Goal: Task Accomplishment & Management: Use online tool/utility

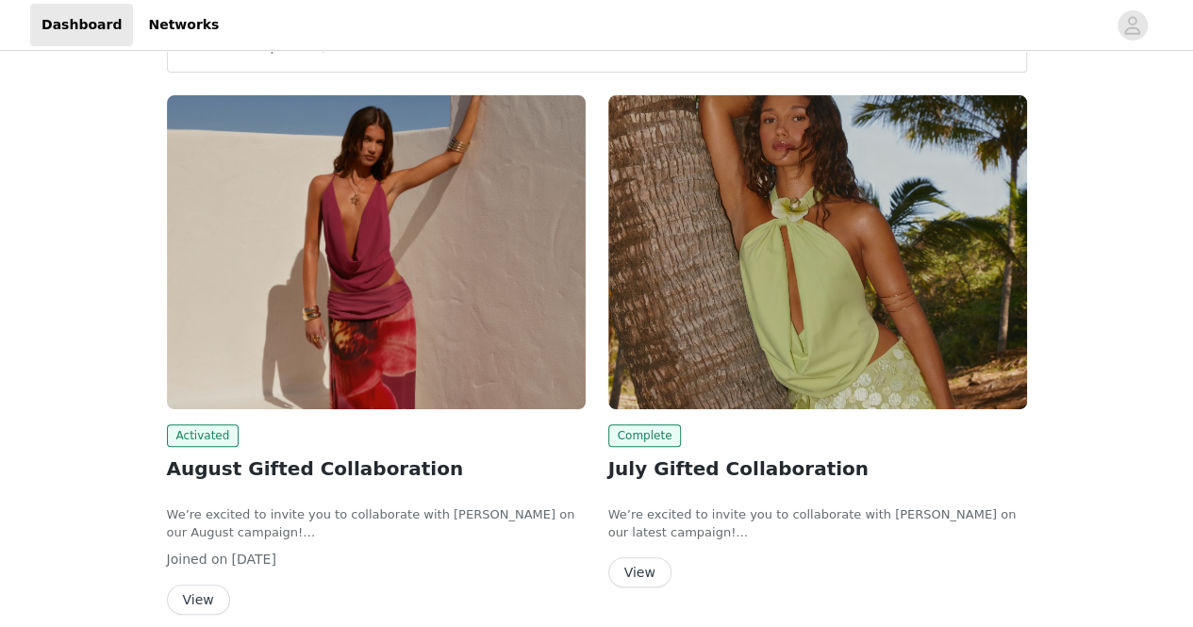
scroll to position [283, 0]
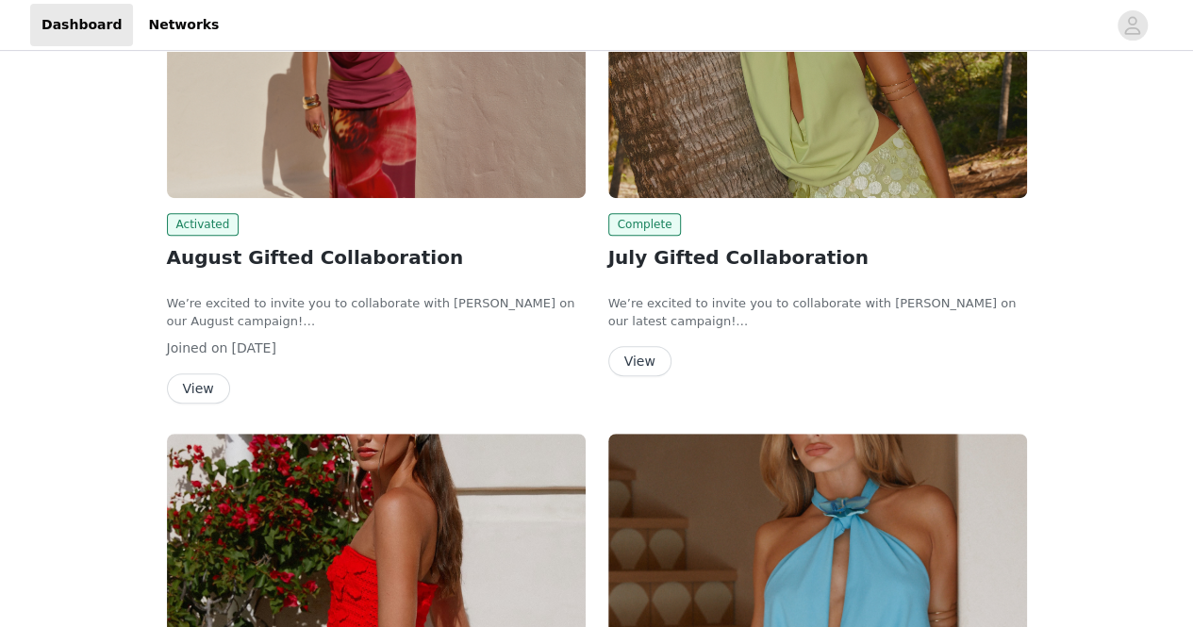
click at [187, 382] on button "View" at bounding box center [198, 388] width 63 height 30
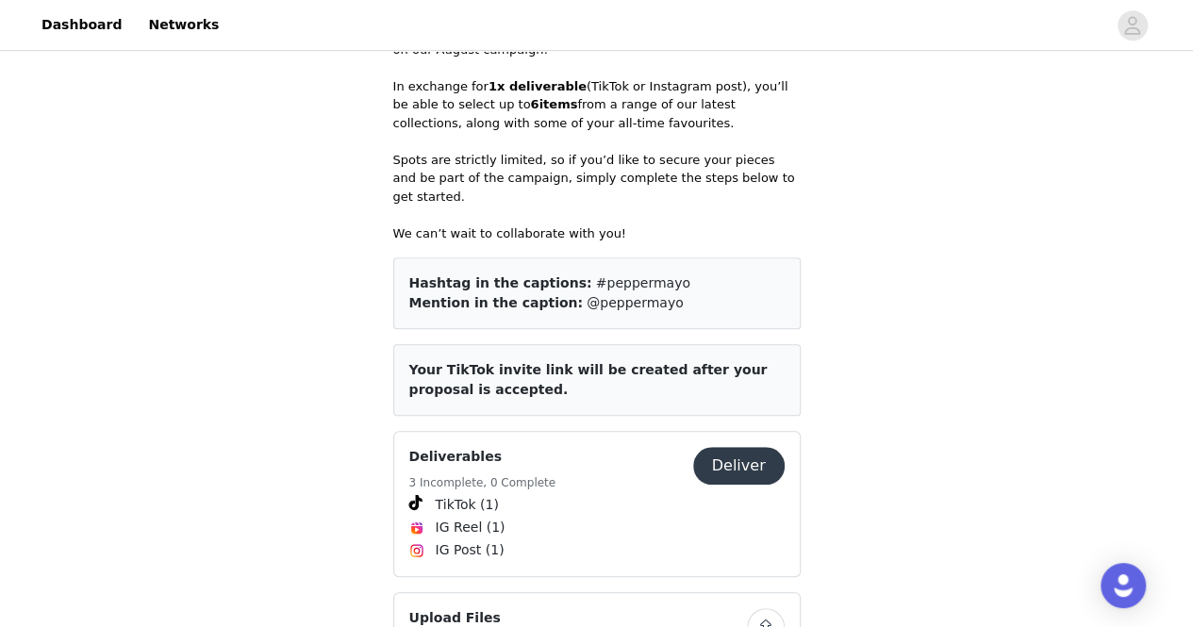
scroll to position [754, 0]
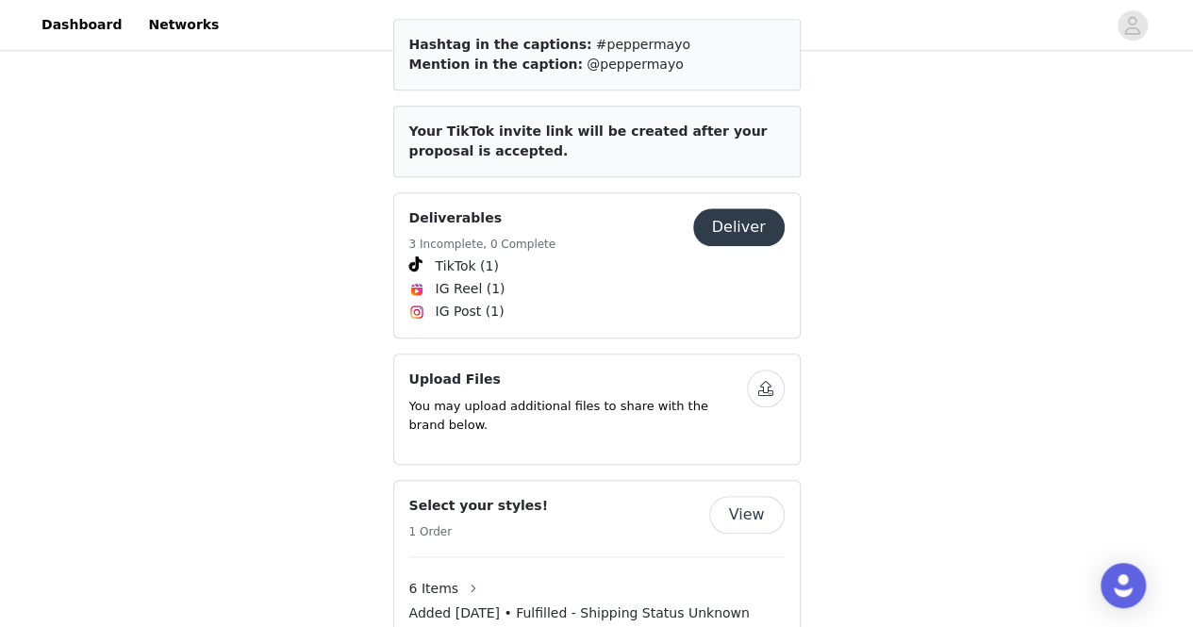
click at [737, 208] on button "Deliver" at bounding box center [738, 227] width 91 height 38
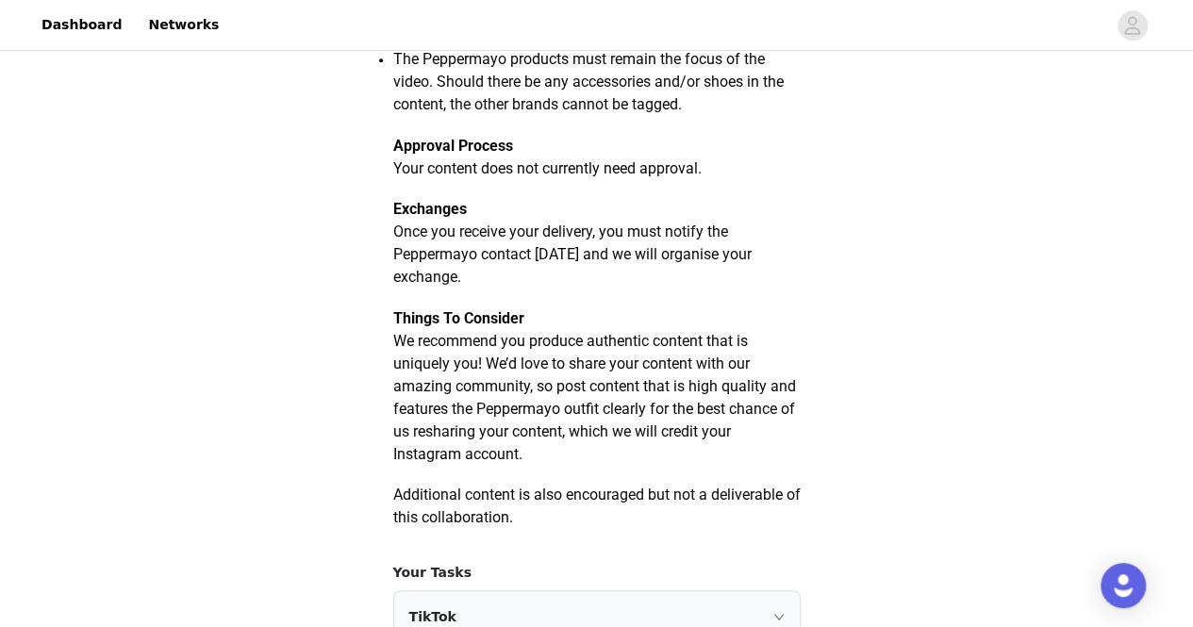
scroll to position [1132, 0]
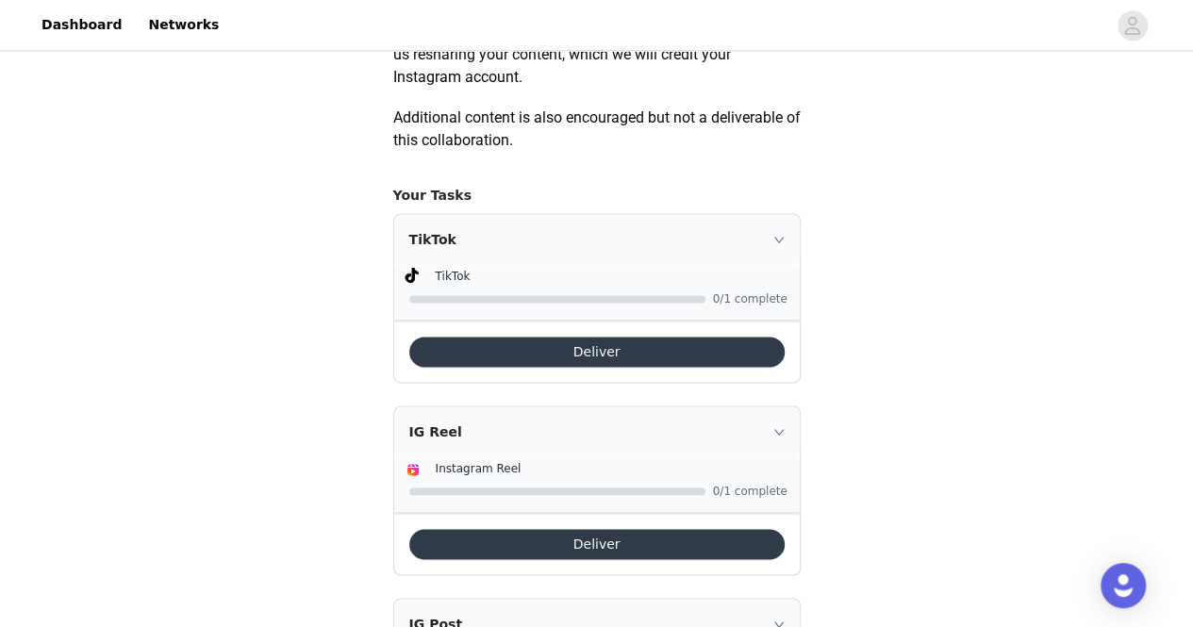
click at [543, 367] on button "Deliver" at bounding box center [596, 352] width 375 height 30
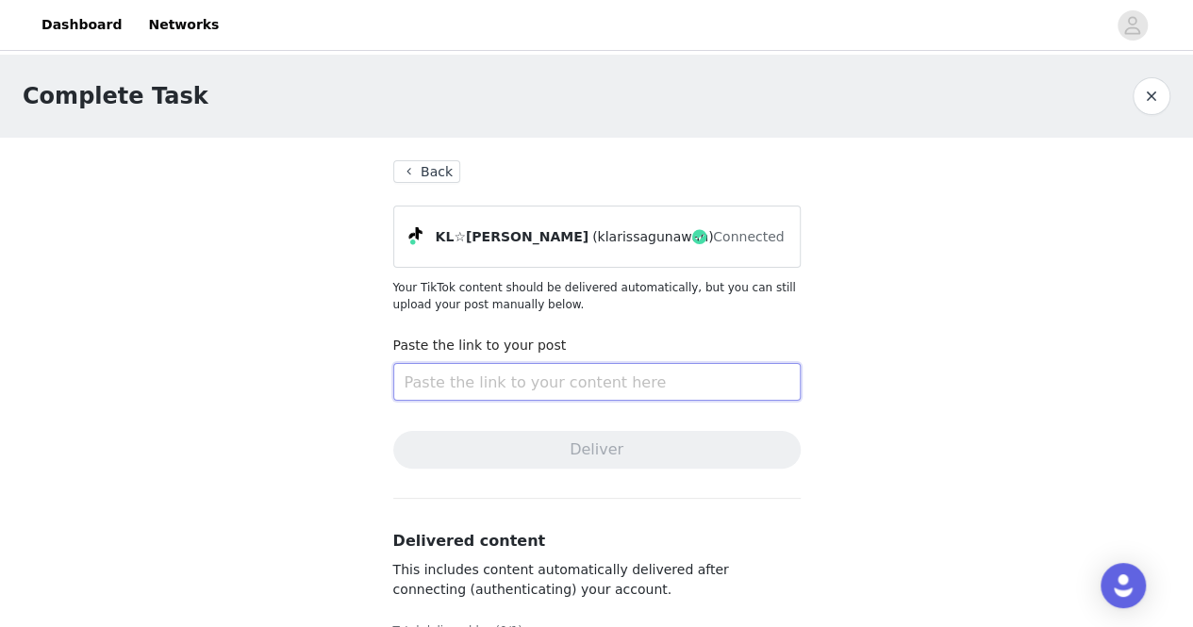
click at [546, 382] on input "text" at bounding box center [596, 382] width 407 height 38
paste input "[URL][DOMAIN_NAME]"
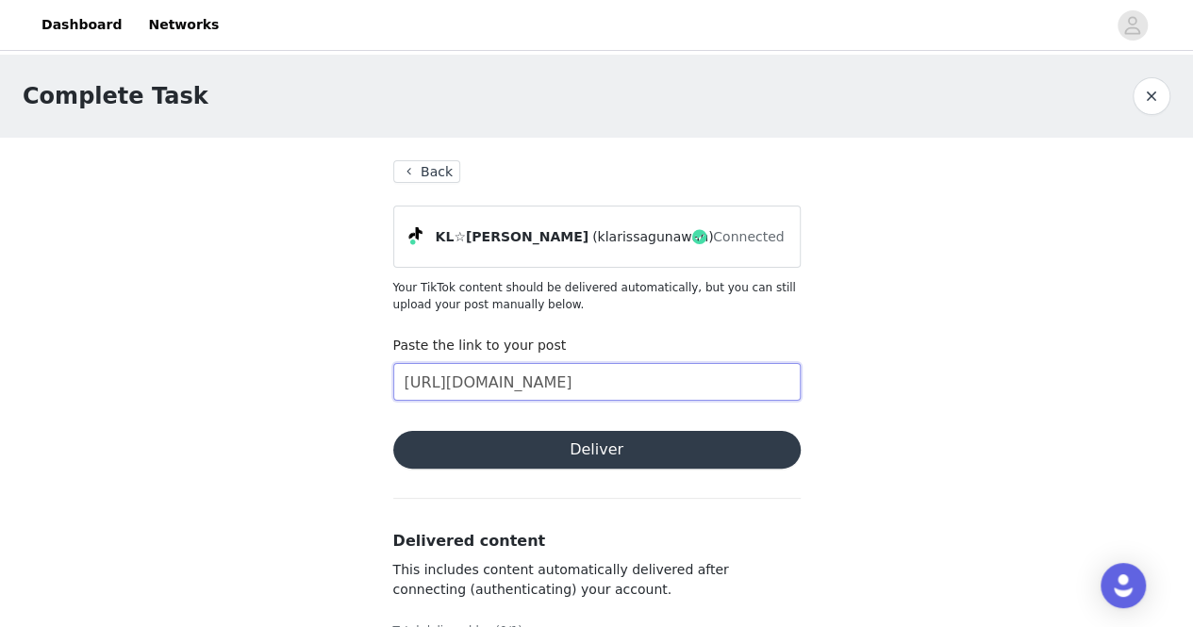
scroll to position [0, 101]
type input "[URL][DOMAIN_NAME]"
click at [594, 450] on button "Deliver" at bounding box center [596, 450] width 407 height 38
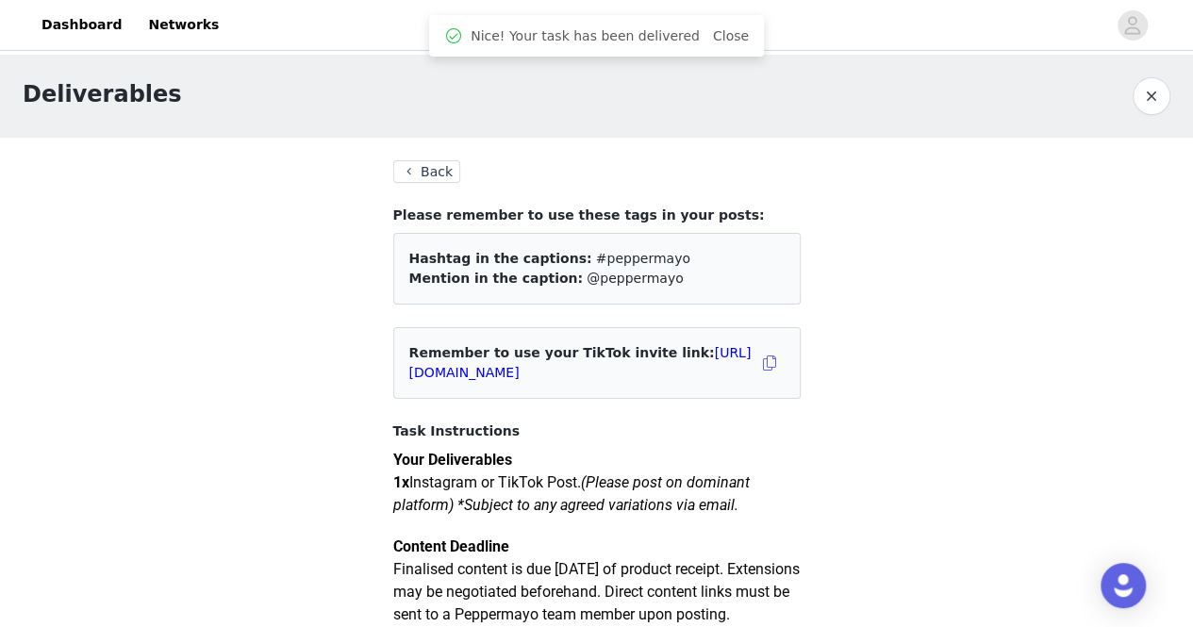
click at [439, 173] on button "Back" at bounding box center [427, 171] width 68 height 23
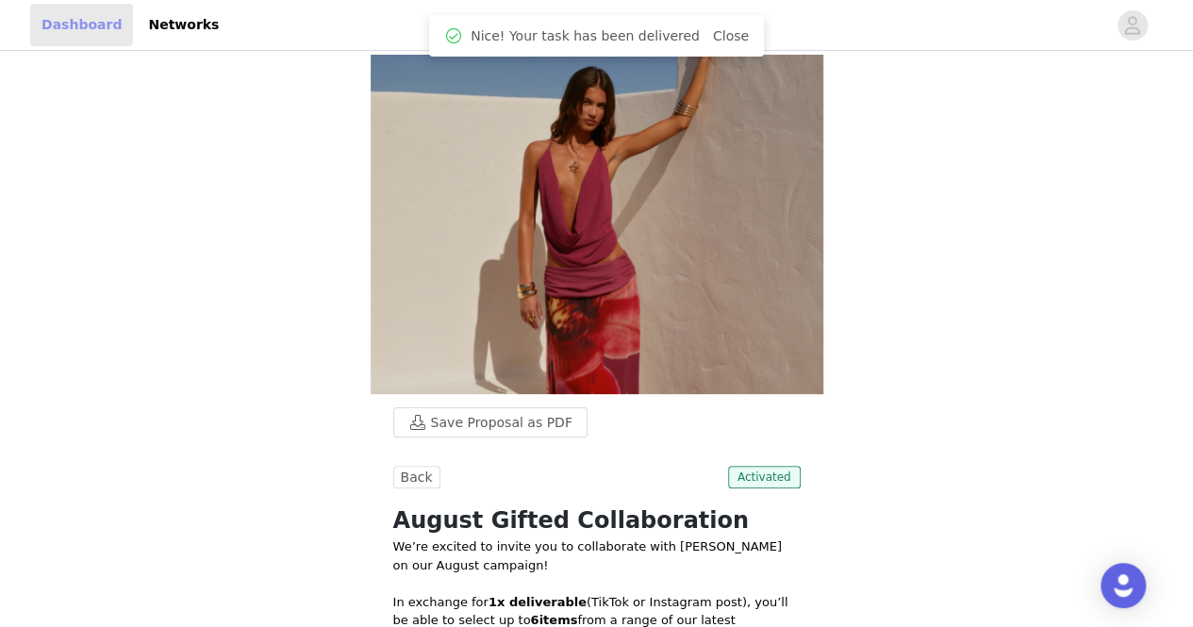
click at [92, 25] on link "Dashboard" at bounding box center [81, 25] width 103 height 42
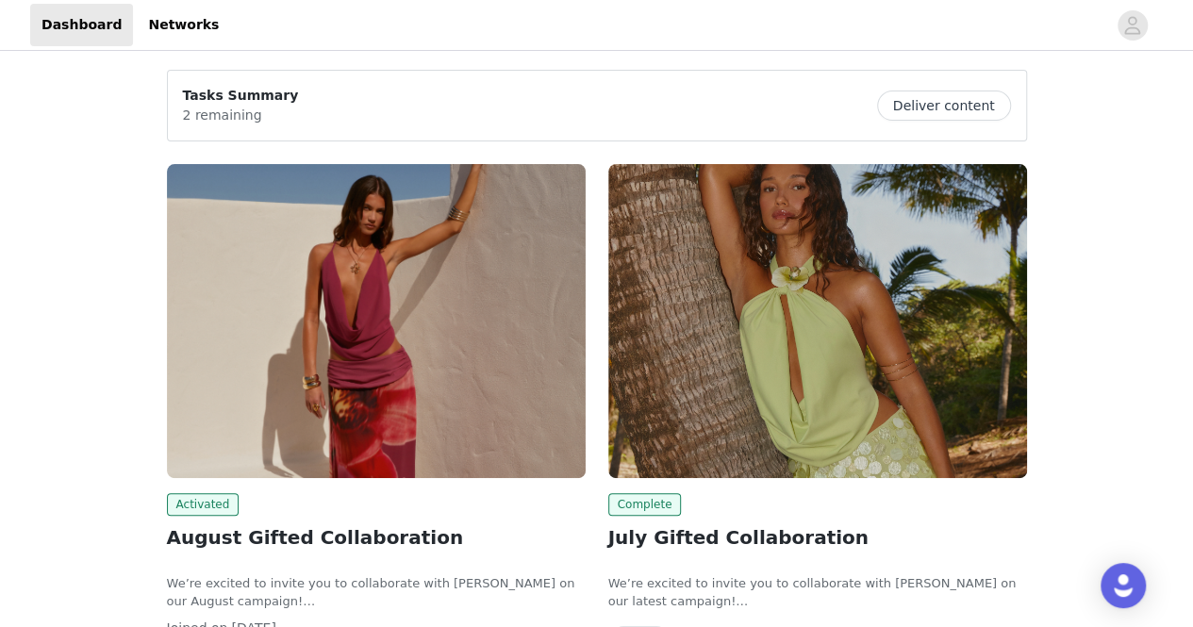
click at [954, 108] on button "Deliver content" at bounding box center [944, 106] width 134 height 30
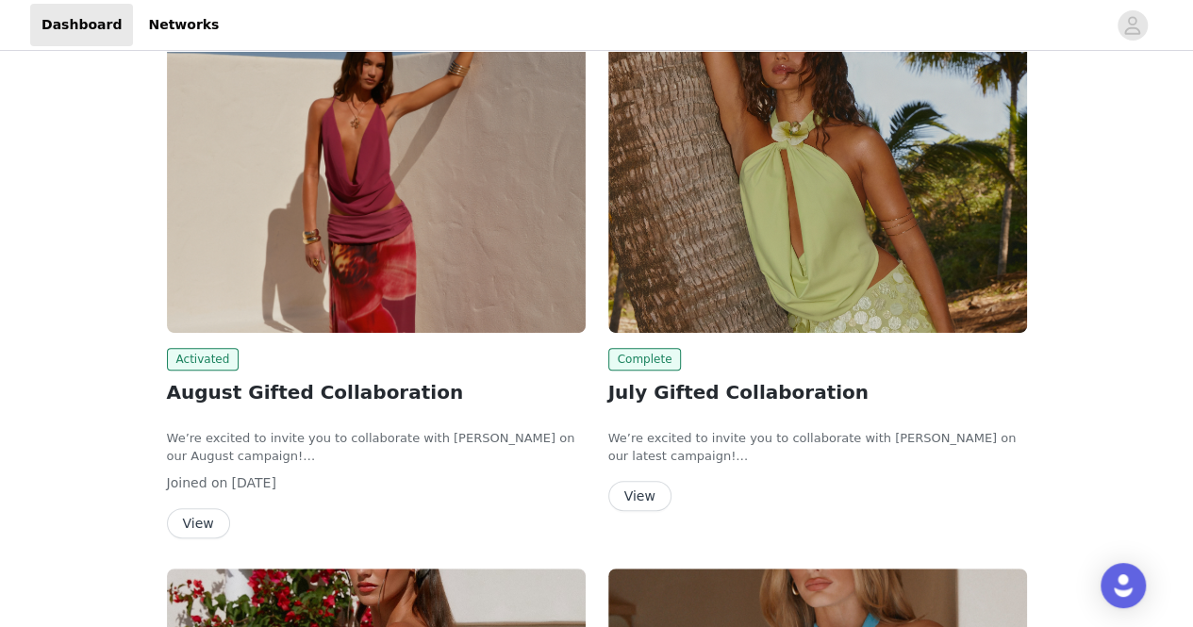
scroll to position [283, 0]
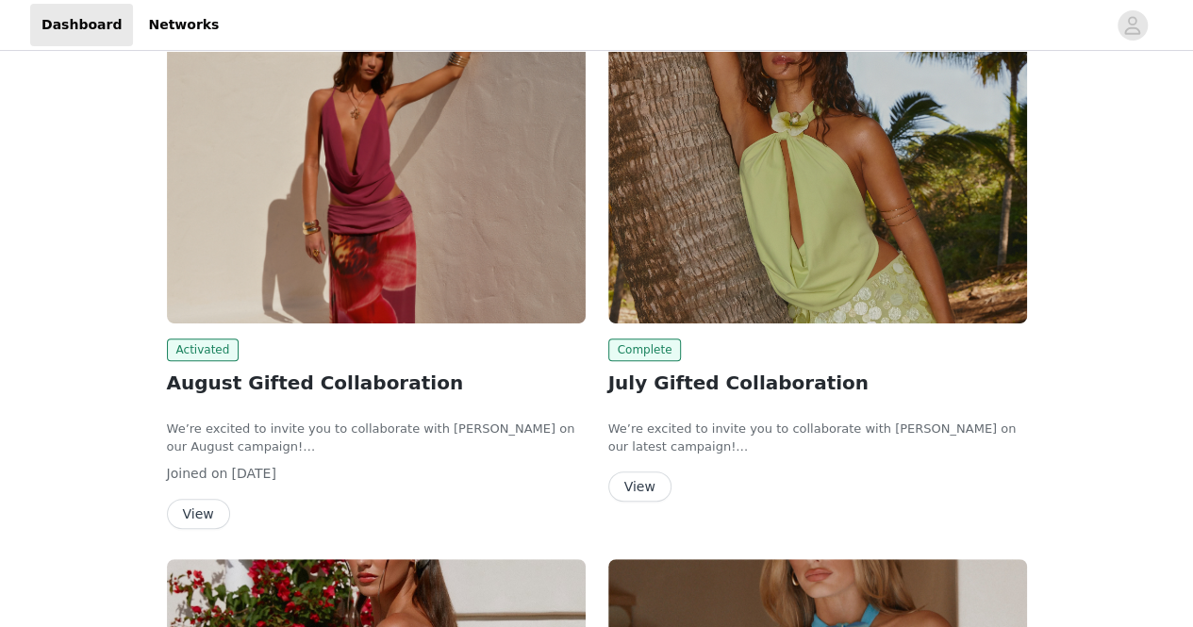
scroll to position [283, 0]
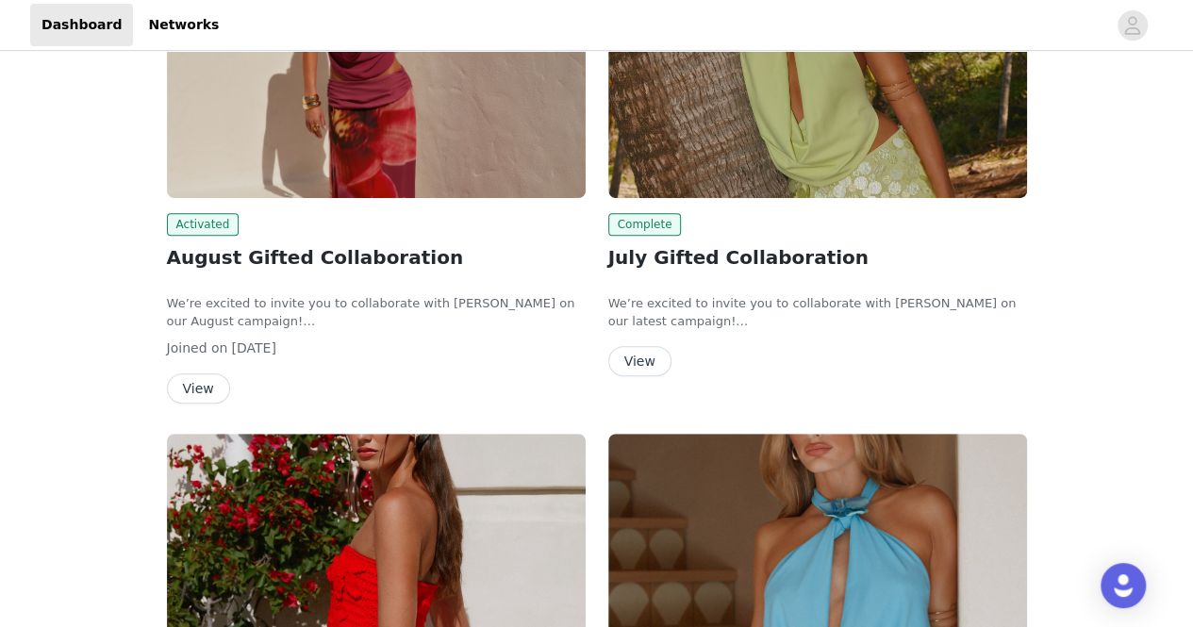
click at [207, 399] on button "View" at bounding box center [198, 388] width 63 height 30
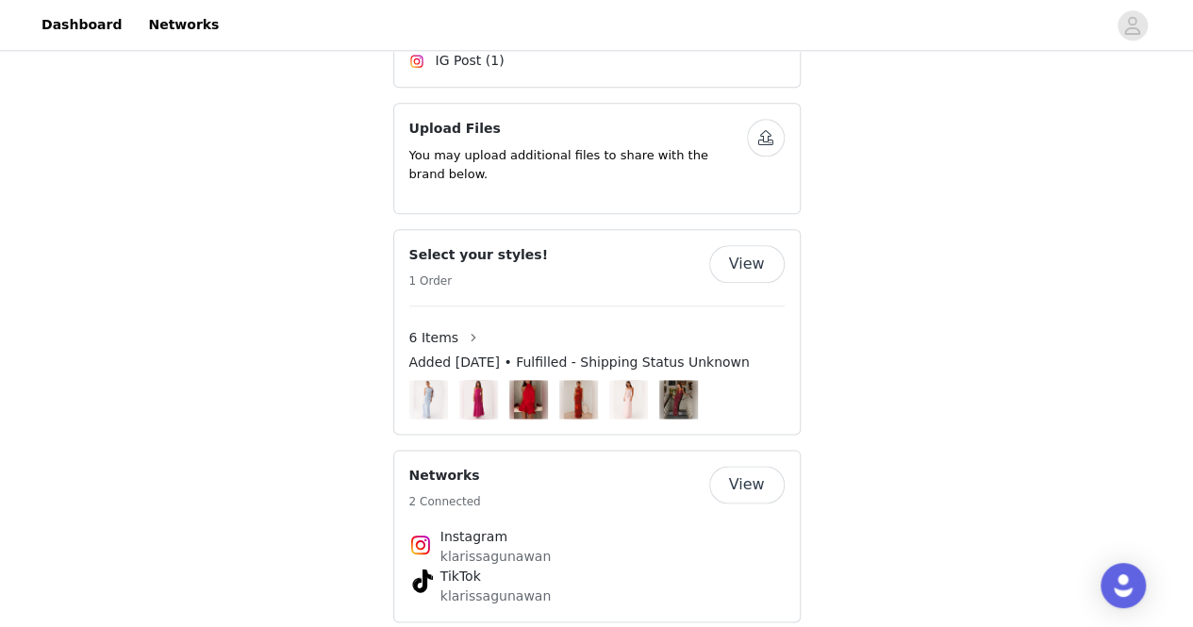
scroll to position [873, 0]
